Goal: Find contact information

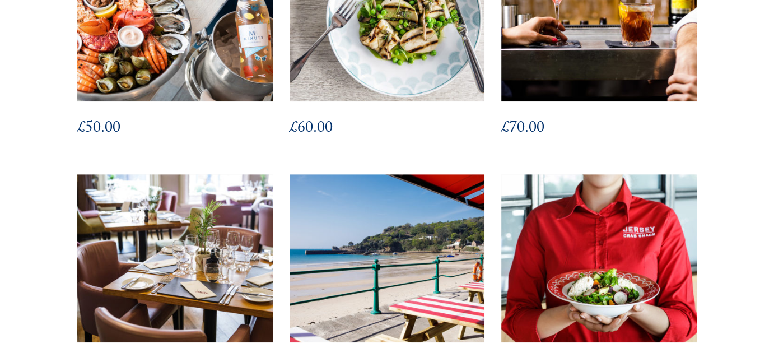
scroll to position [933, 0]
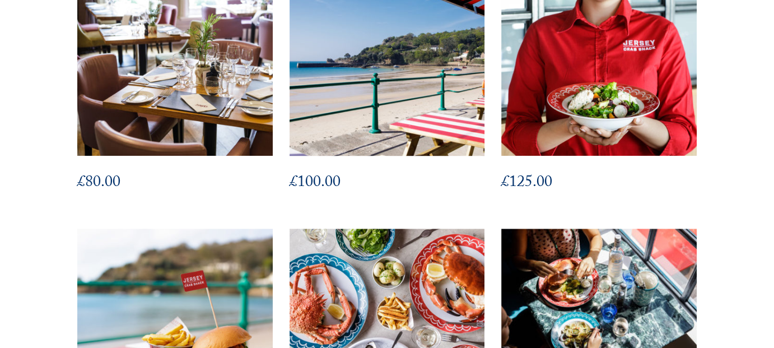
click at [326, 96] on img at bounding box center [386, 71] width 214 height 185
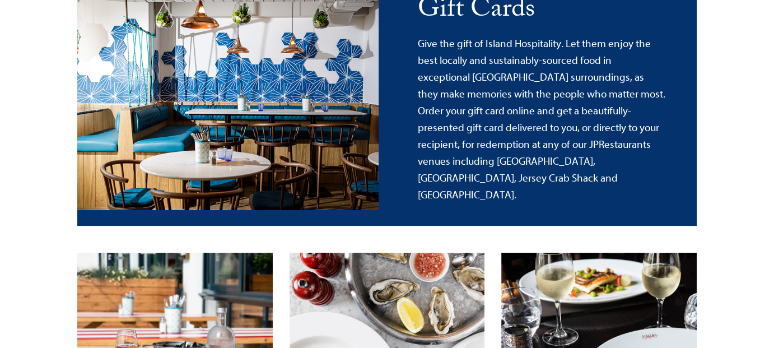
scroll to position [0, 0]
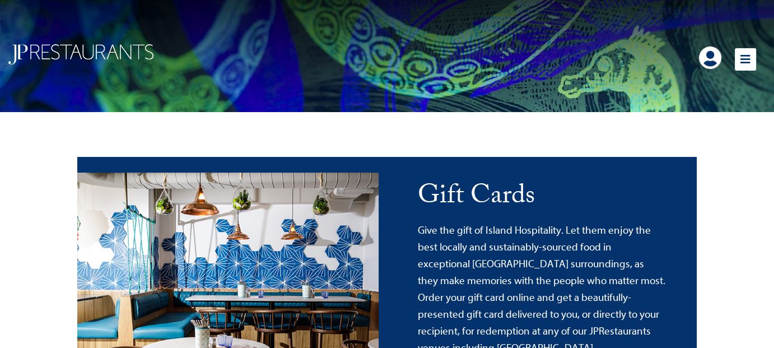
click at [747, 59] on icon at bounding box center [744, 59] width 21 height 22
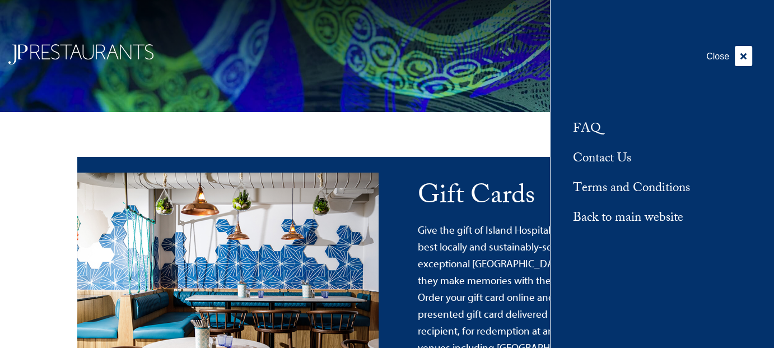
click at [588, 155] on link "Contact Us" at bounding box center [602, 159] width 58 height 18
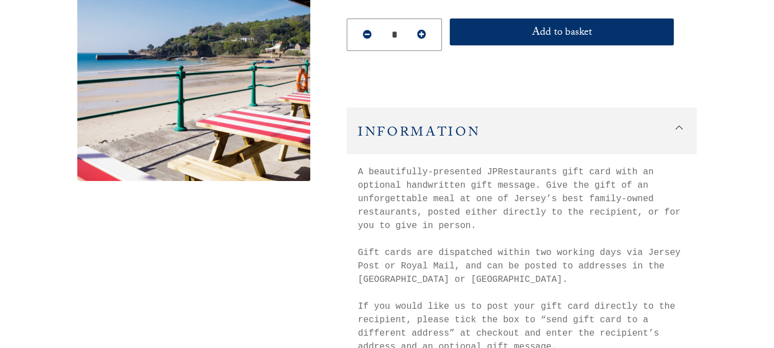
scroll to position [373, 0]
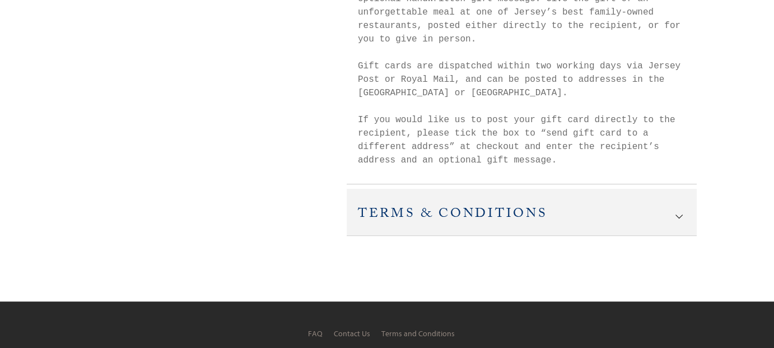
click at [547, 214] on h2 "Terms & Conditions" at bounding box center [522, 212] width 350 height 46
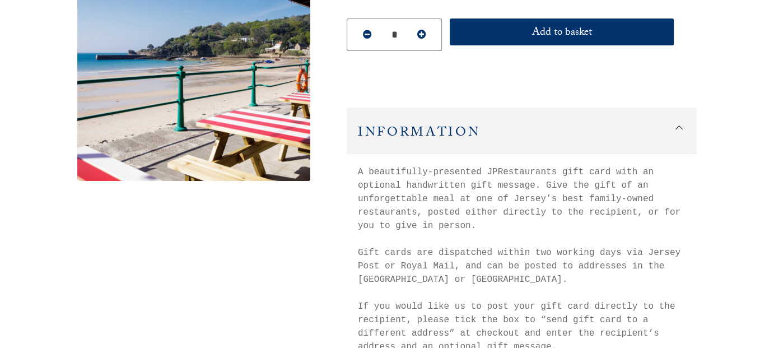
scroll to position [0, 0]
